Goal: Navigation & Orientation: Go to known website

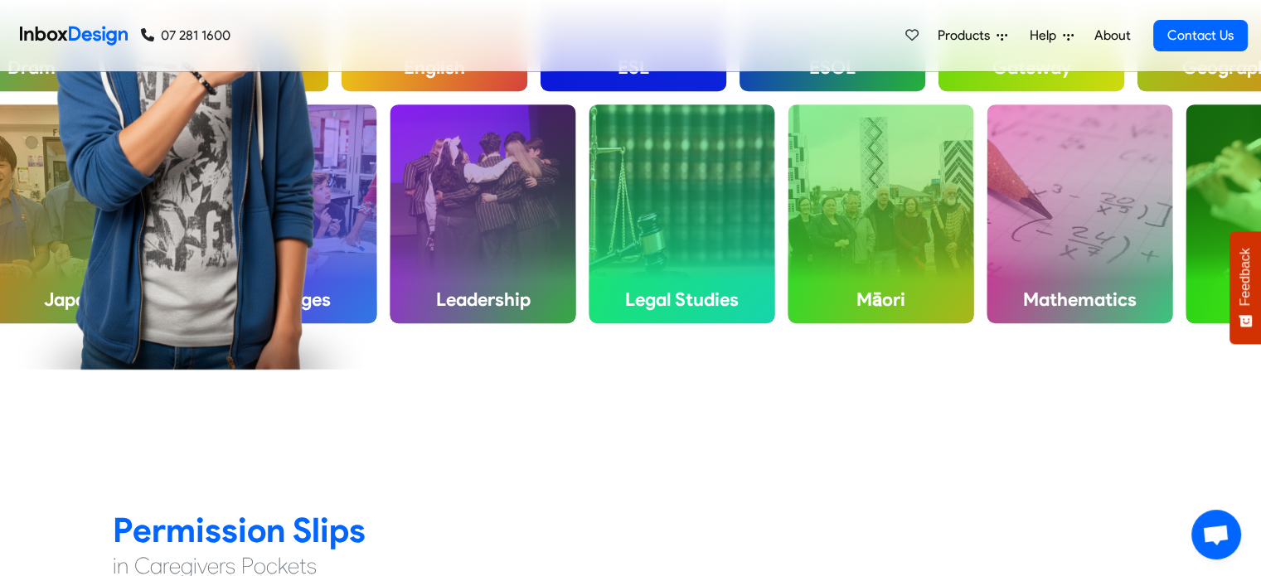
scroll to position [846, 0]
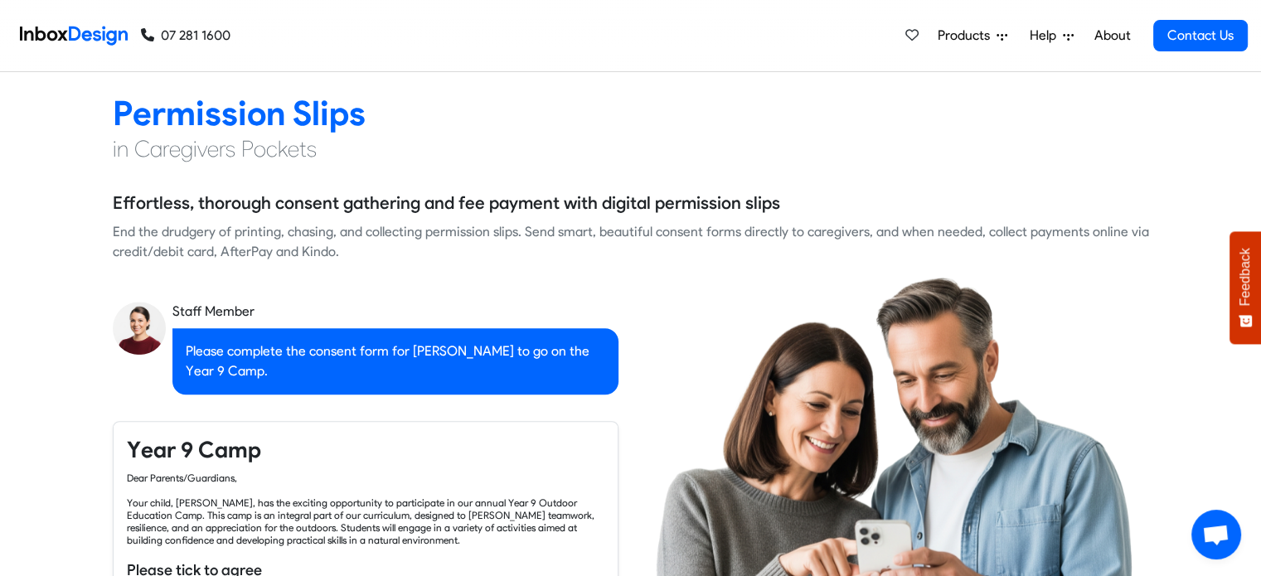
checkbox input "true"
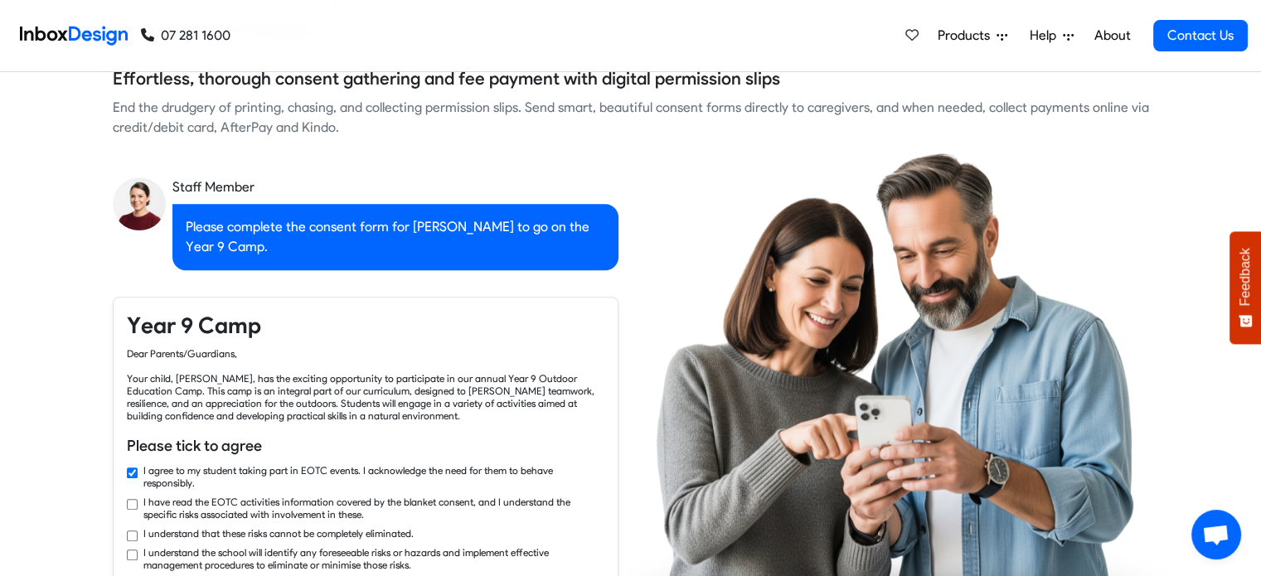
checkbox input "true"
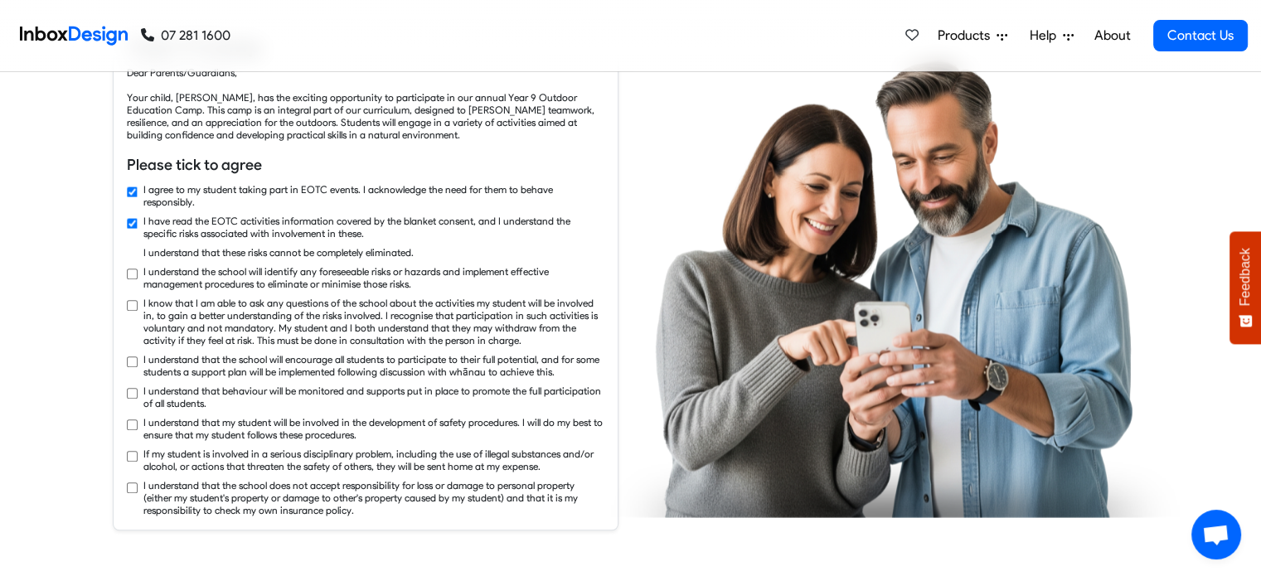
checkbox input "true"
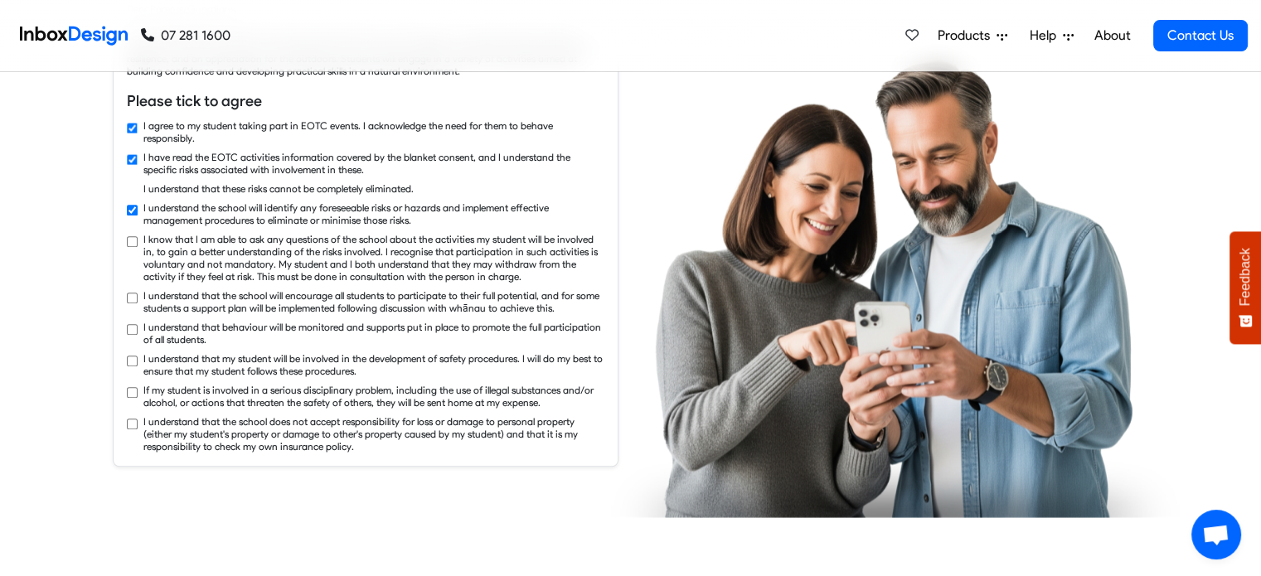
checkbox input "true"
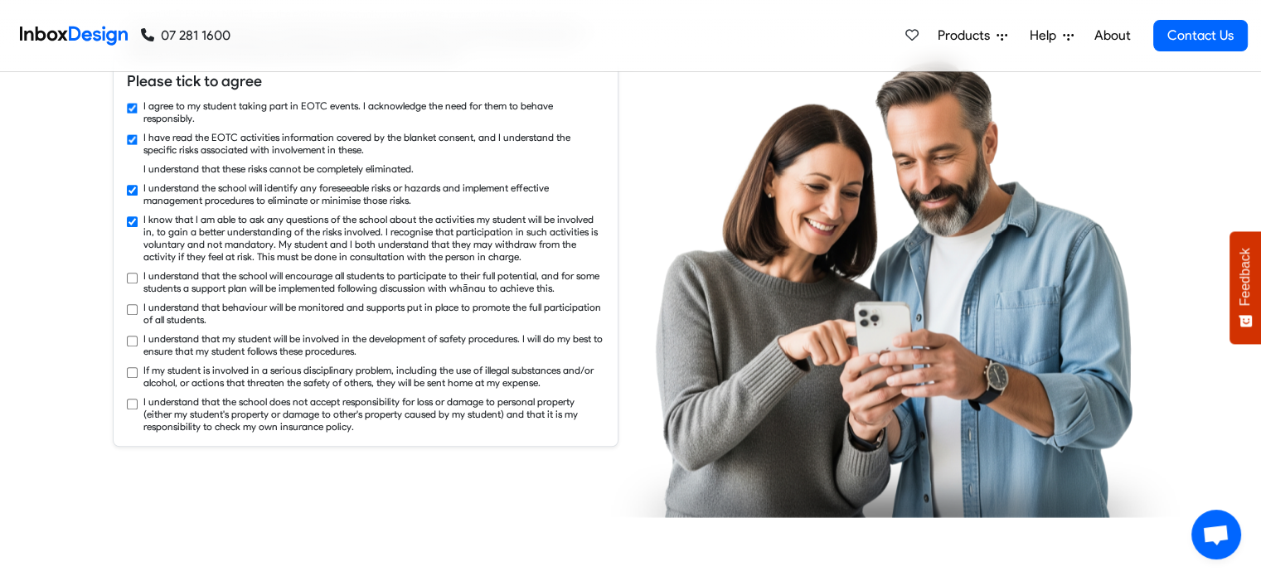
checkbox input "true"
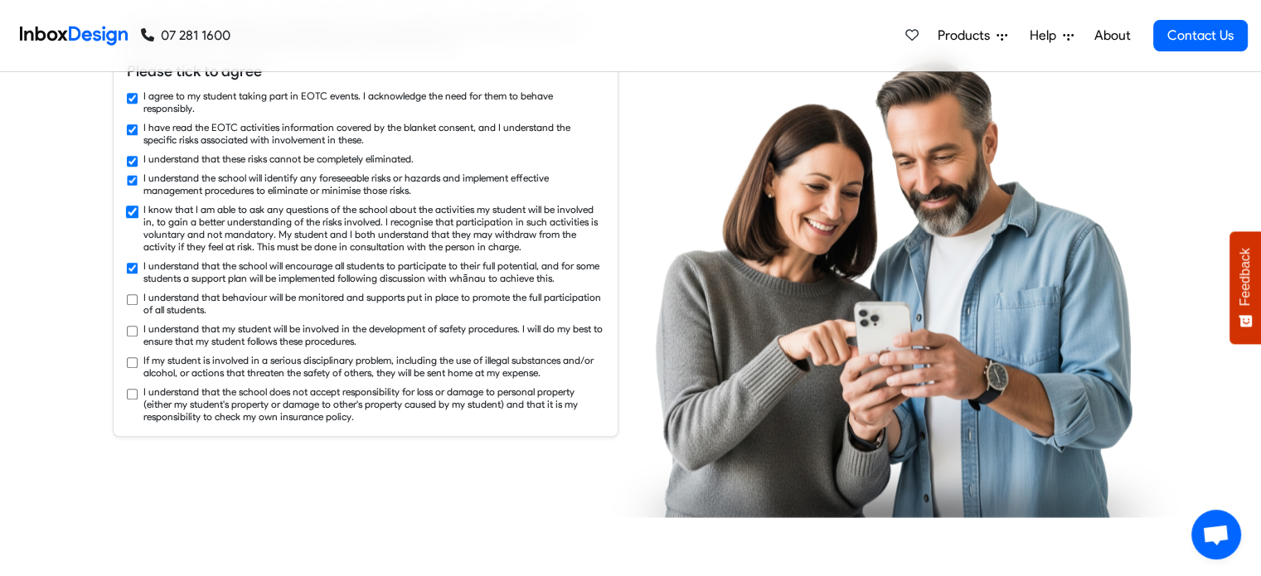
checkbox input "true"
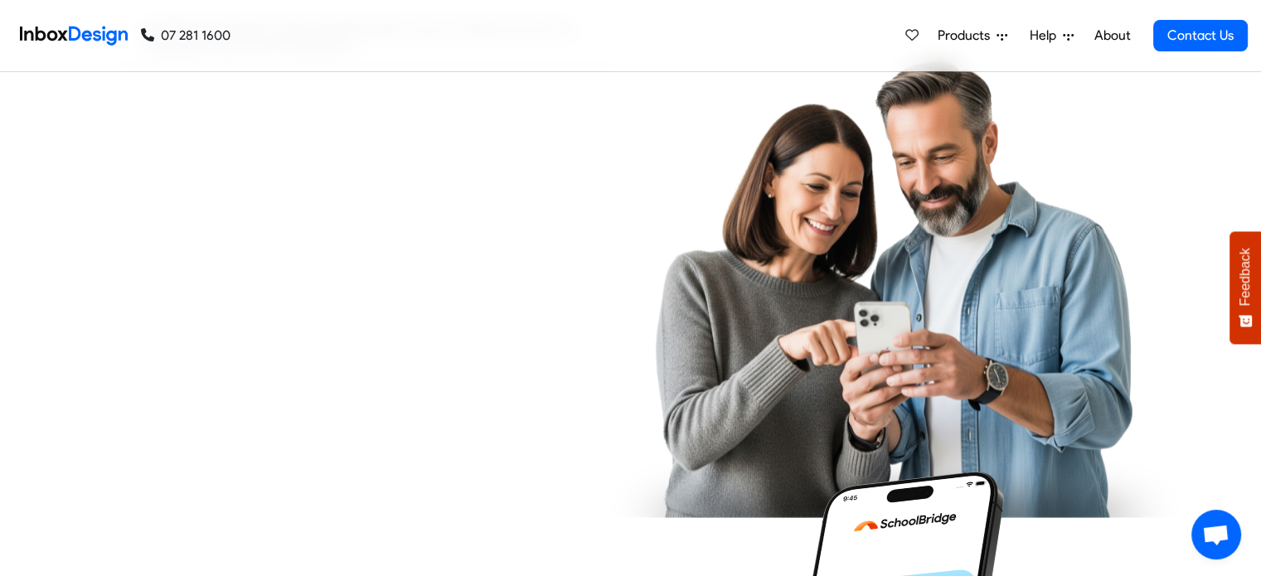
checkbox input "true"
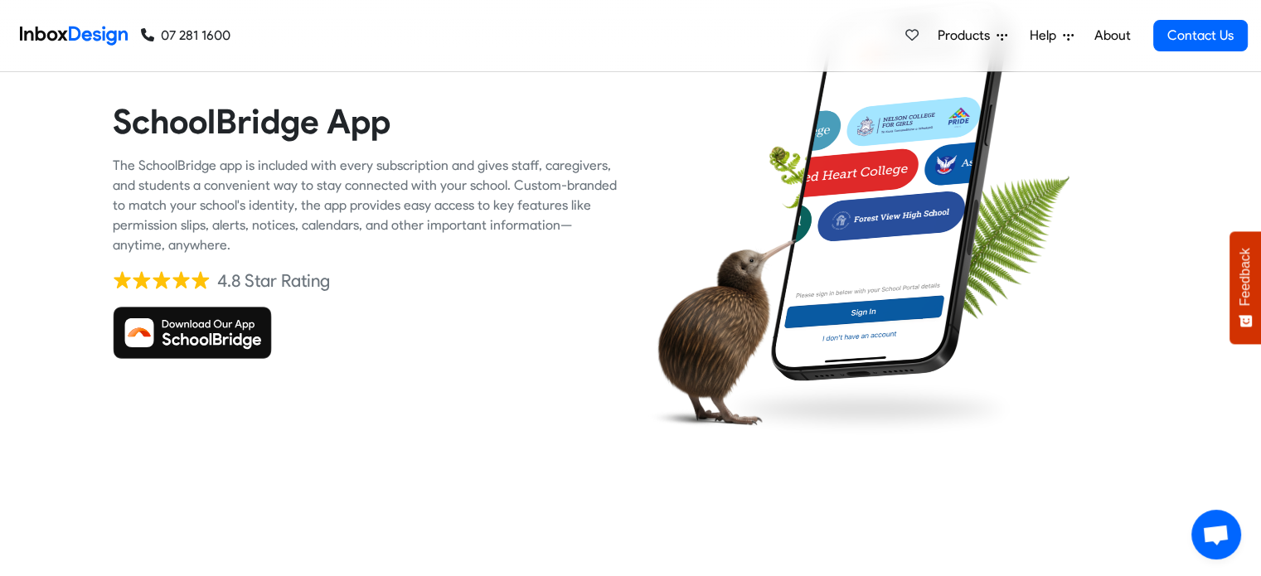
checkbox input "true"
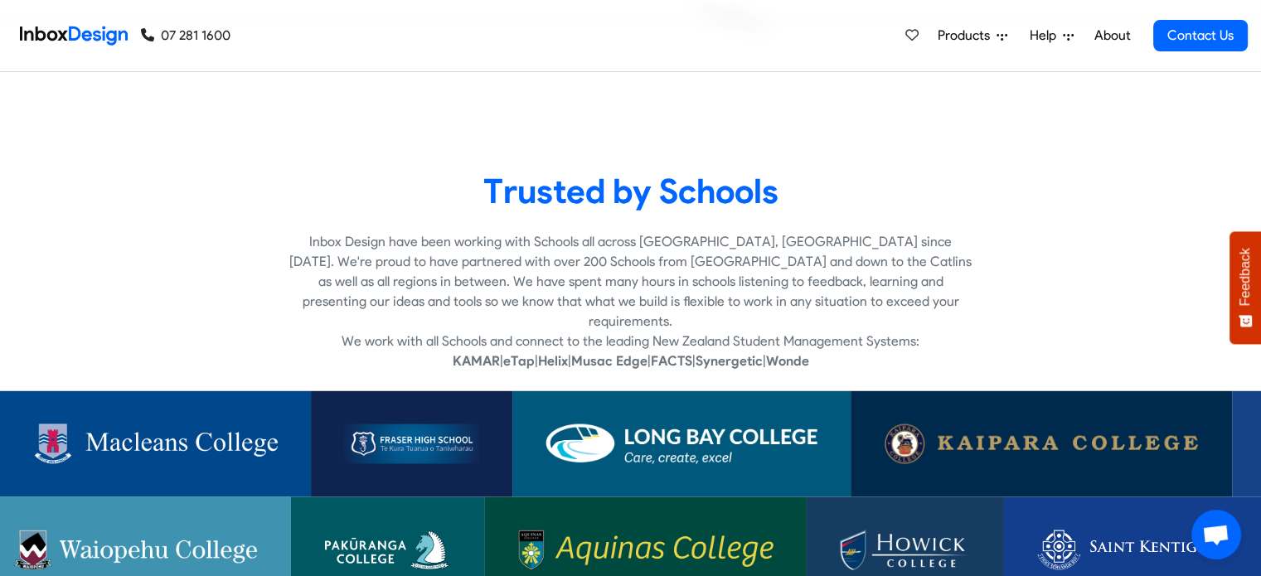
checkbox input "true"
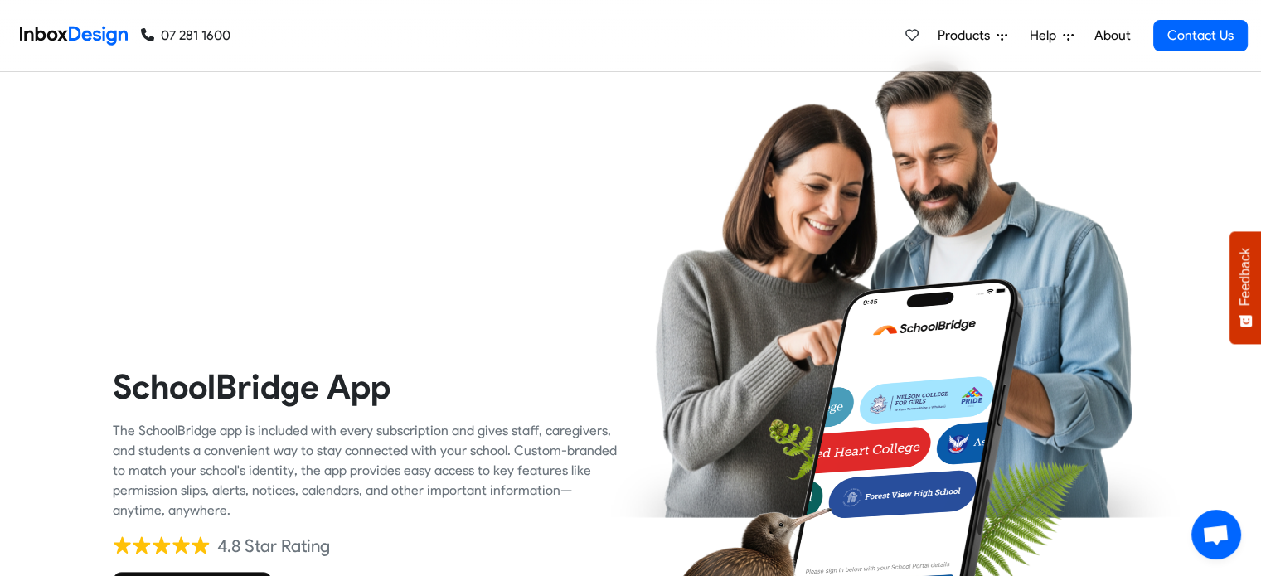
scroll to position [1618, 0]
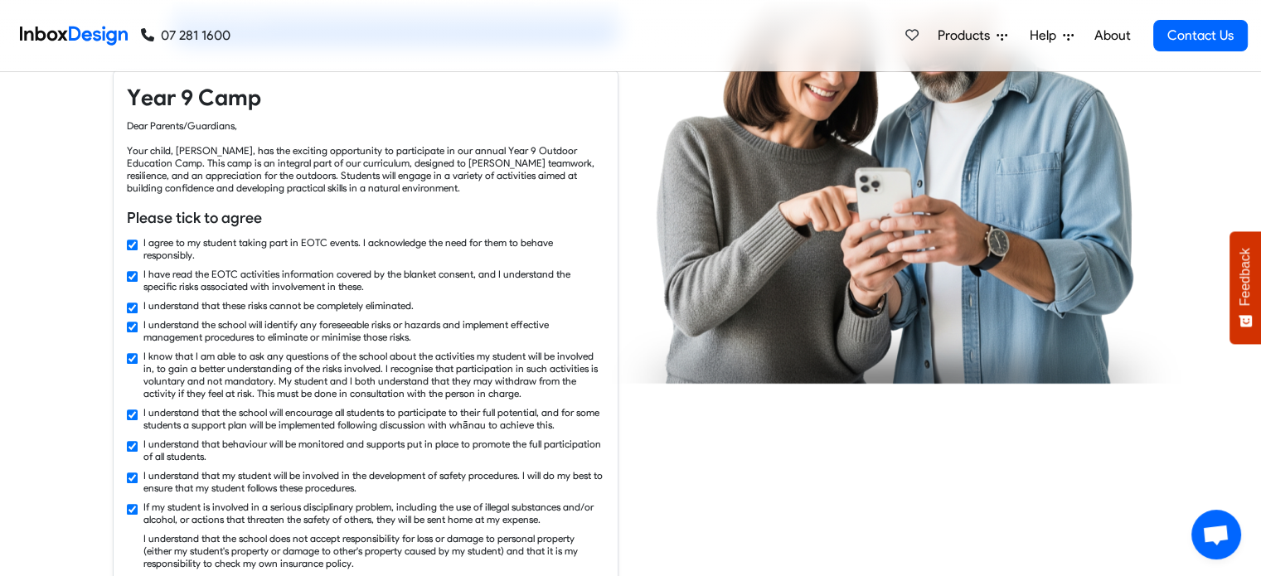
checkbox input "false"
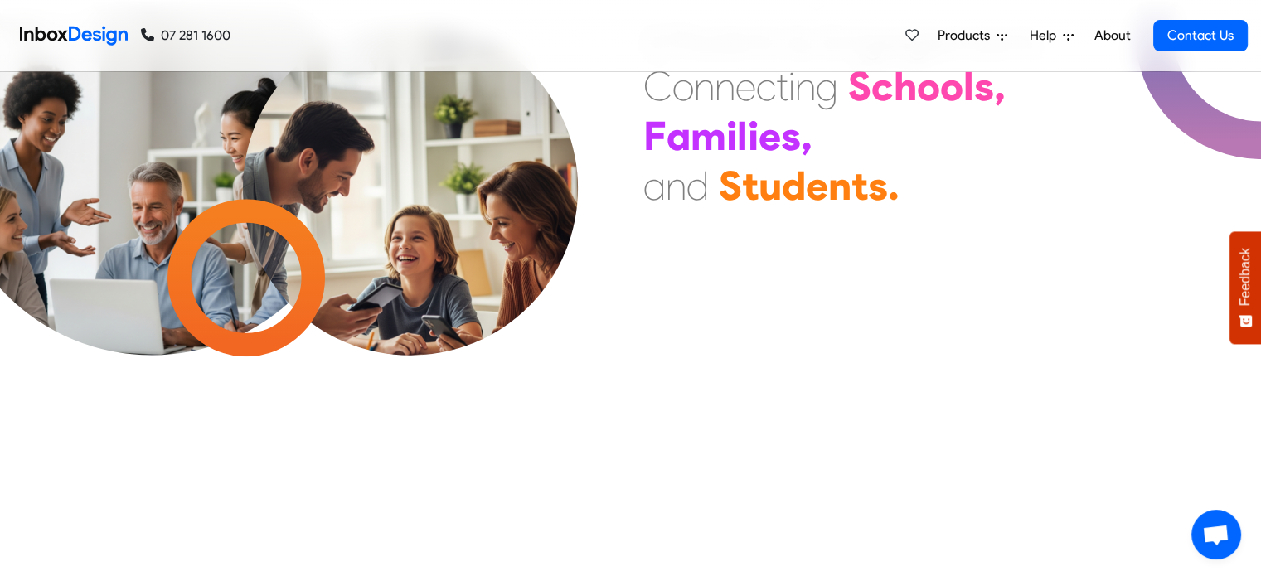
checkbox input "false"
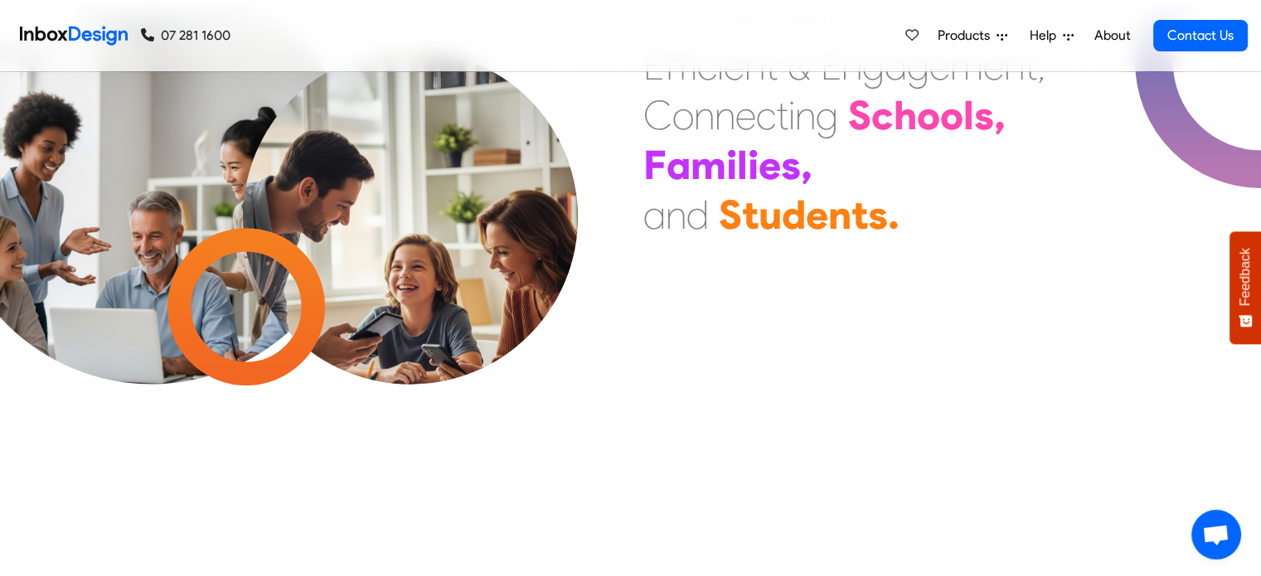
checkbox input "false"
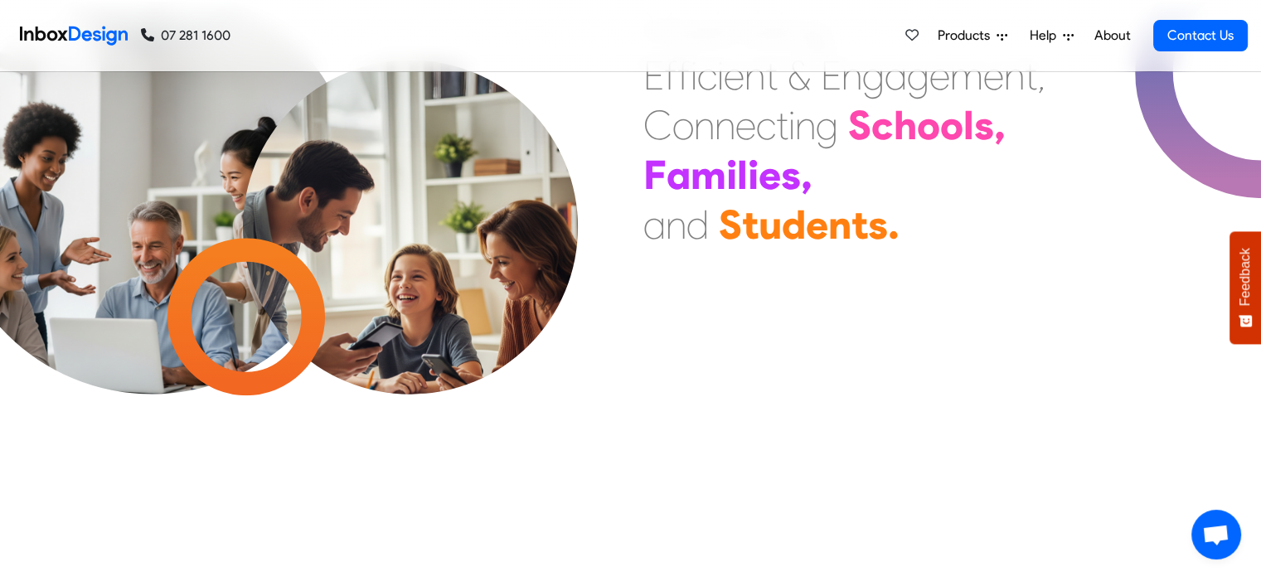
checkbox input "false"
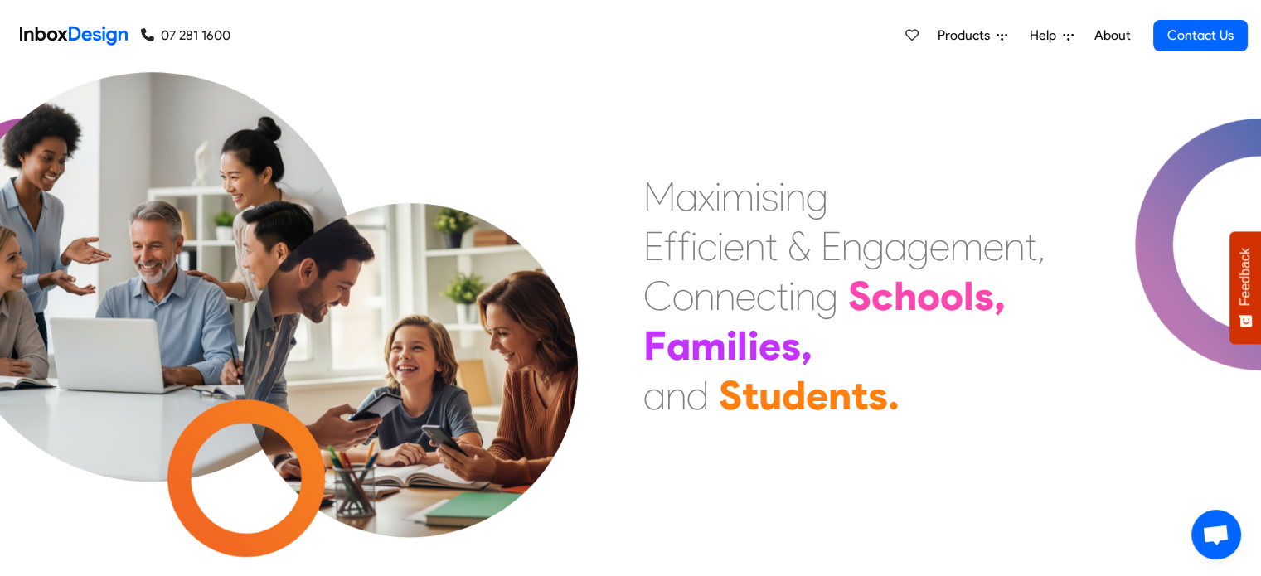
checkbox input "false"
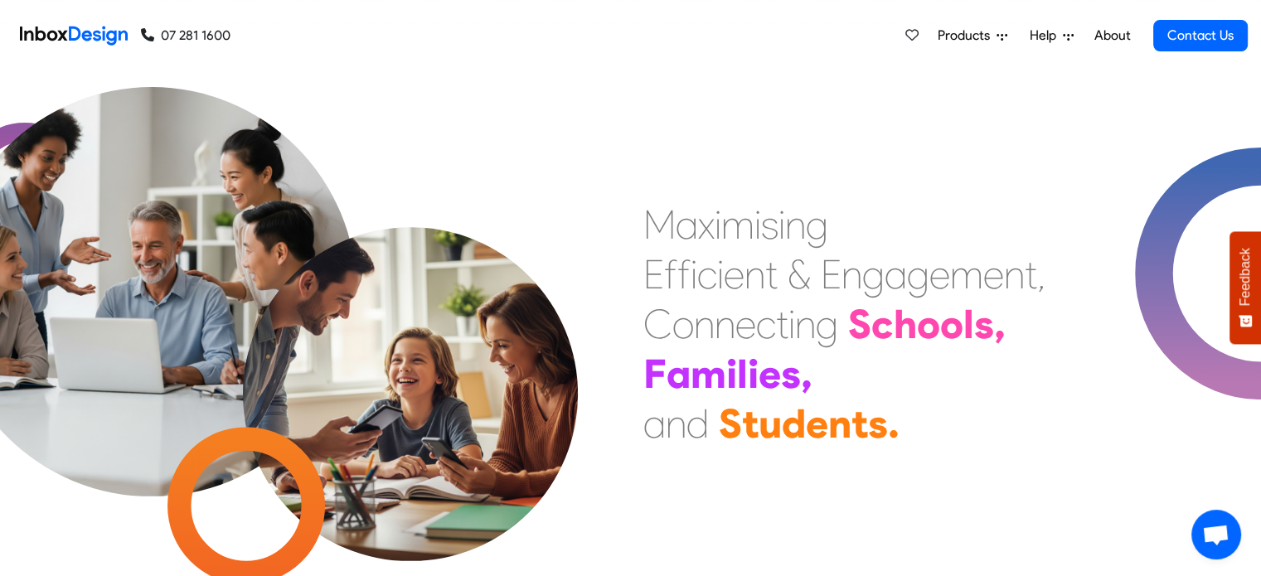
click at [70, 33] on img at bounding box center [74, 35] width 108 height 33
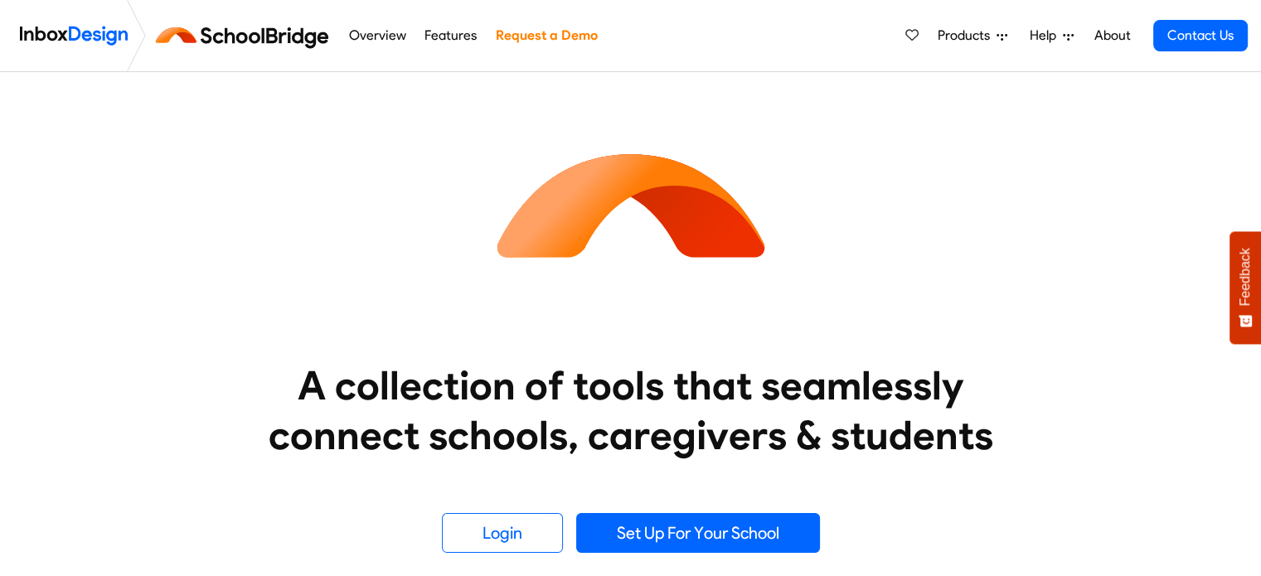
scroll to position [207, 0]
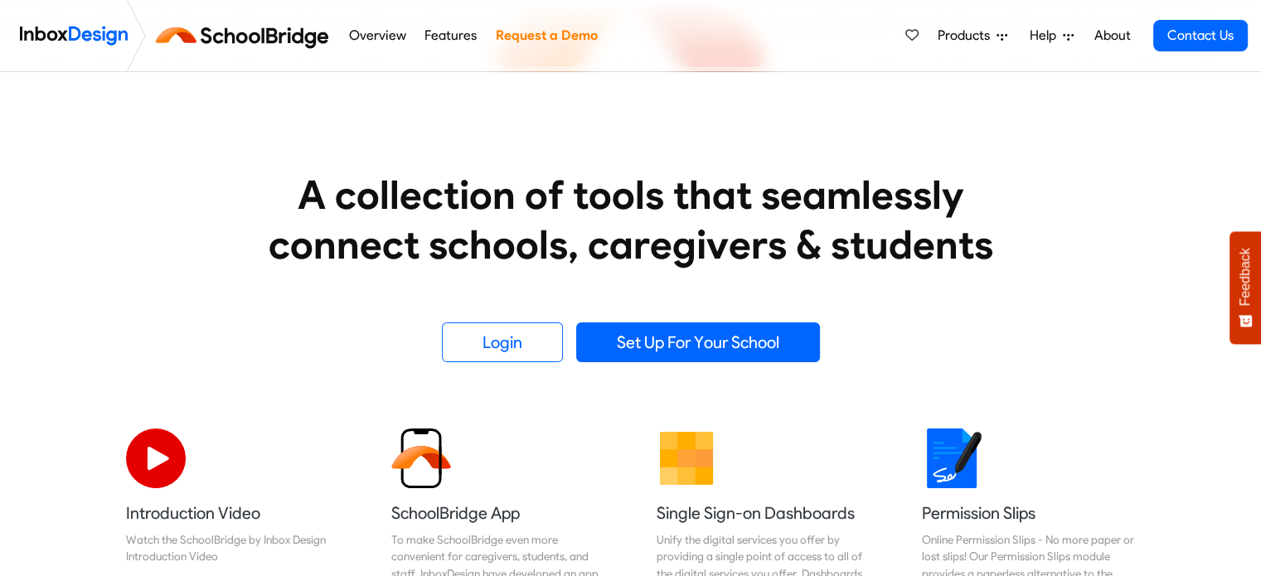
click at [487, 316] on div "A collection of tools that seamlessly connect schools, caregivers & students Lo…" at bounding box center [631, 114] width 1062 height 498
click at [498, 338] on link "Login" at bounding box center [502, 343] width 121 height 40
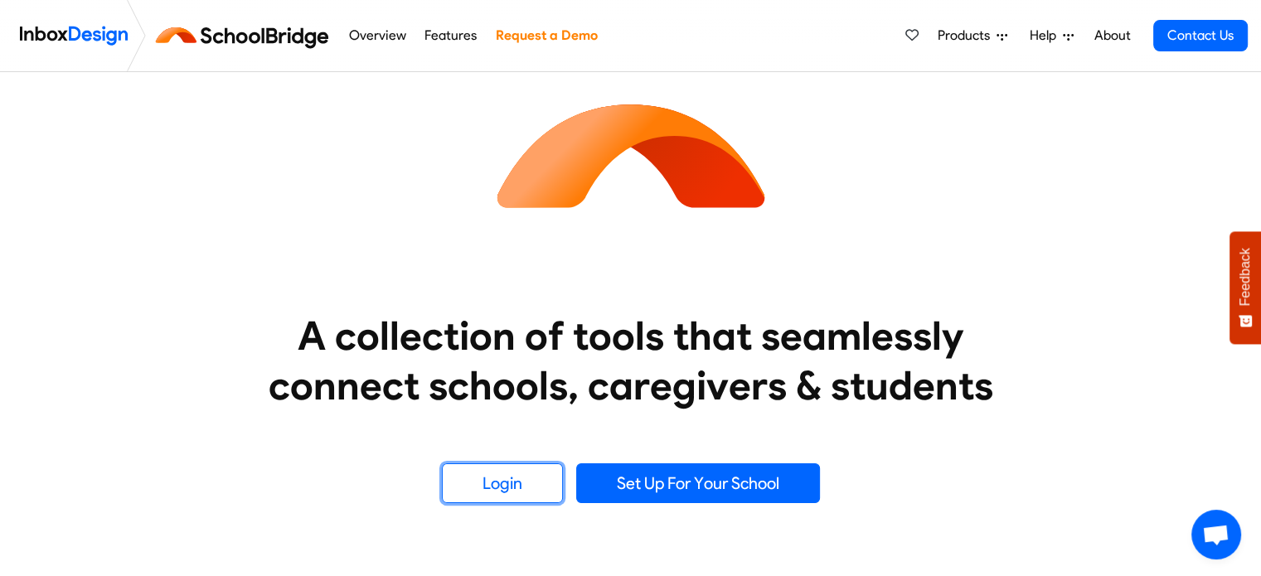
scroll to position [0, 0]
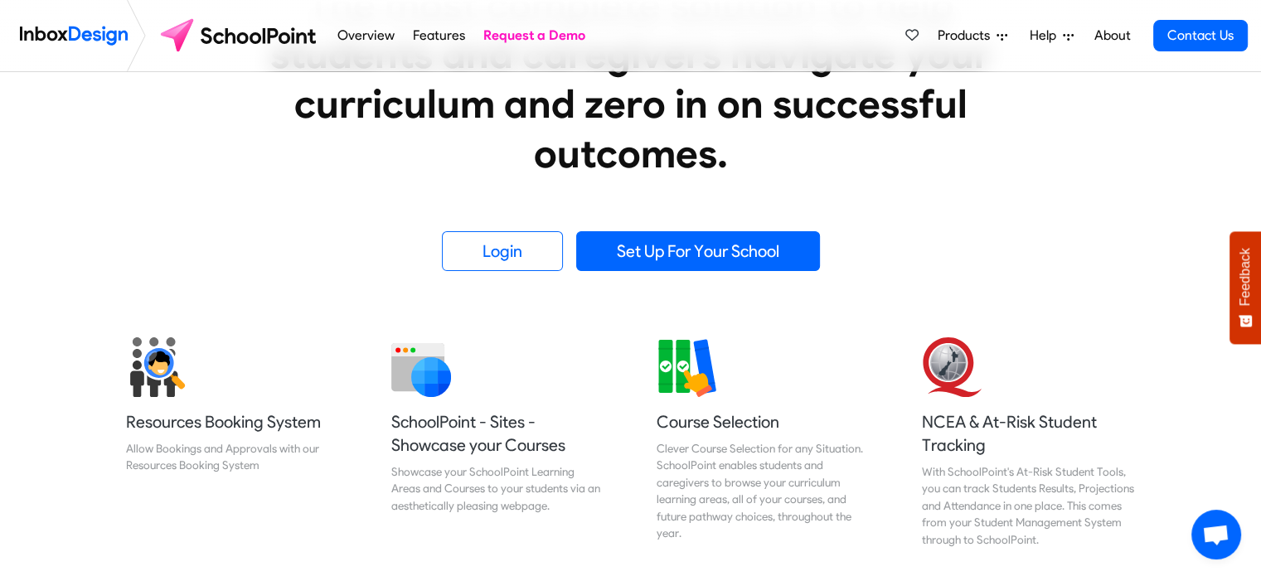
scroll to position [398, 0]
click at [488, 252] on link "Login" at bounding box center [502, 251] width 121 height 40
